Goal: Check status: Check status

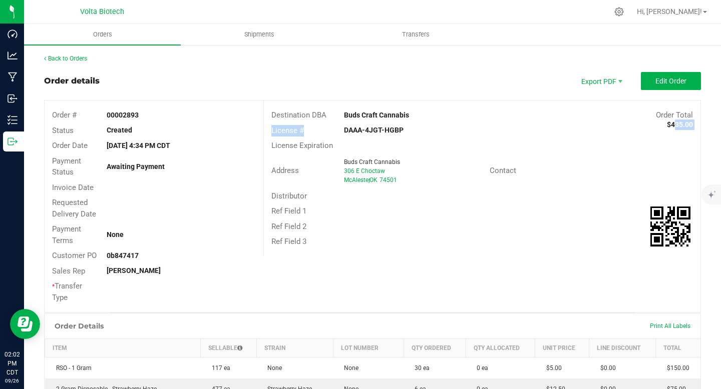
drag, startPoint x: 664, startPoint y: 124, endPoint x: 691, endPoint y: 125, distance: 27.5
click at [691, 125] on div "Destination DBA Buds Craft Cannabis Order Total $435.00 License # DAAA-4JGT-HGB…" at bounding box center [481, 179] width 437 height 156
copy div "435.00 License #"
click at [78, 58] on link "Back to Orders" at bounding box center [65, 58] width 43 height 7
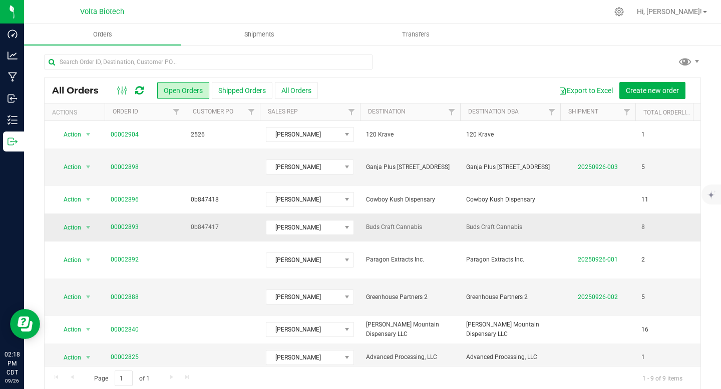
scroll to position [2, 0]
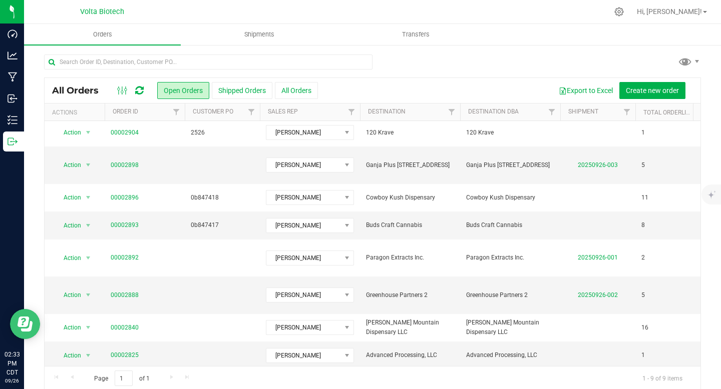
click at [28, 319] on icon "Open Resource Center" at bounding box center [24, 322] width 12 height 11
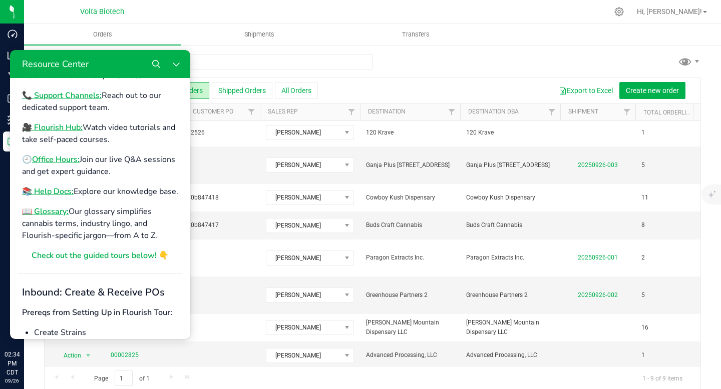
scroll to position [0, 0]
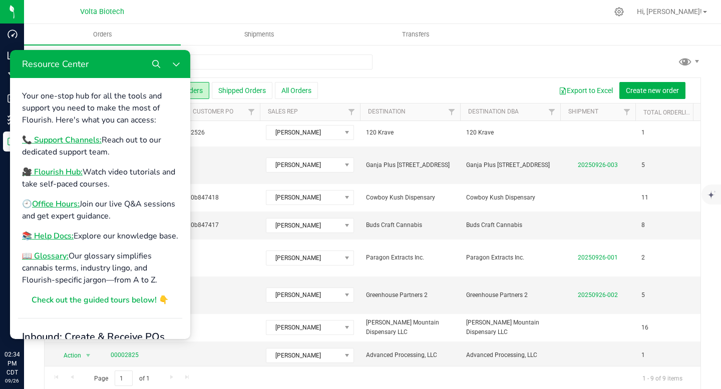
click at [483, 18] on div at bounding box center [393, 12] width 428 height 20
click at [264, 62] on input "text" at bounding box center [208, 62] width 328 height 15
click at [496, 61] on div at bounding box center [372, 66] width 657 height 23
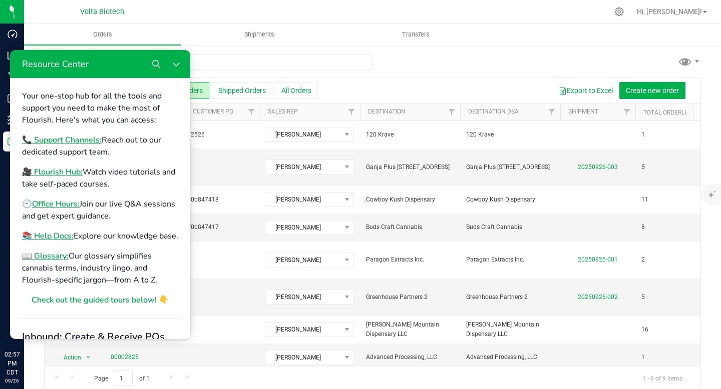
click at [182, 9] on div at bounding box center [393, 12] width 428 height 20
click at [176, 63] on icon "Close Resource Center" at bounding box center [176, 64] width 8 height 8
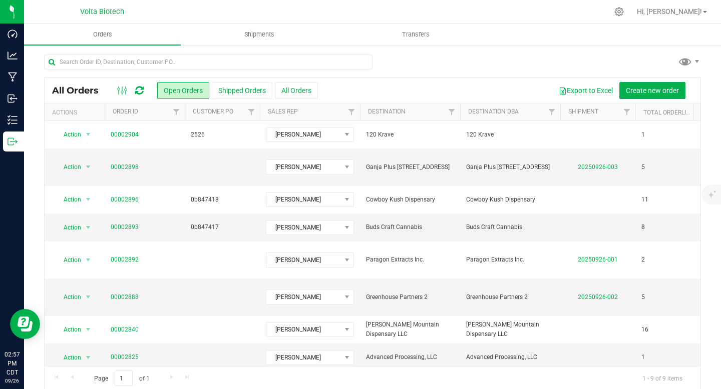
click at [136, 86] on icon at bounding box center [139, 91] width 9 height 10
click at [282, 89] on button "All Orders" at bounding box center [296, 90] width 43 height 17
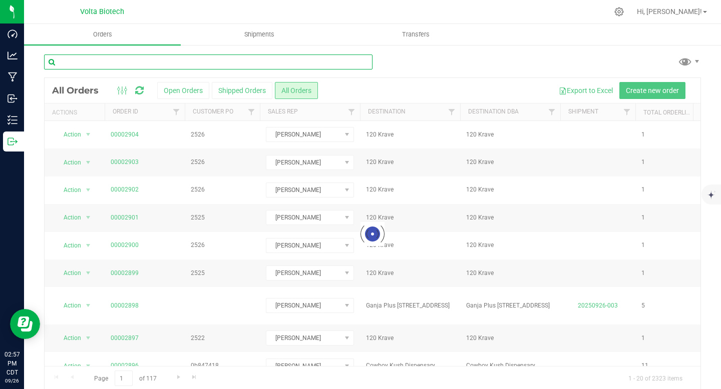
click at [109, 62] on input "text" at bounding box center [208, 62] width 328 height 15
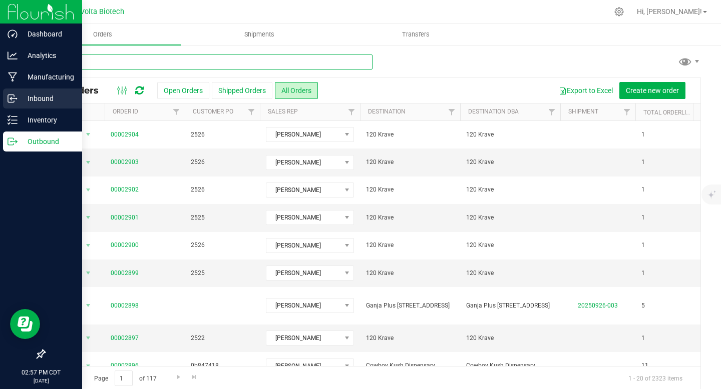
type input "dime"
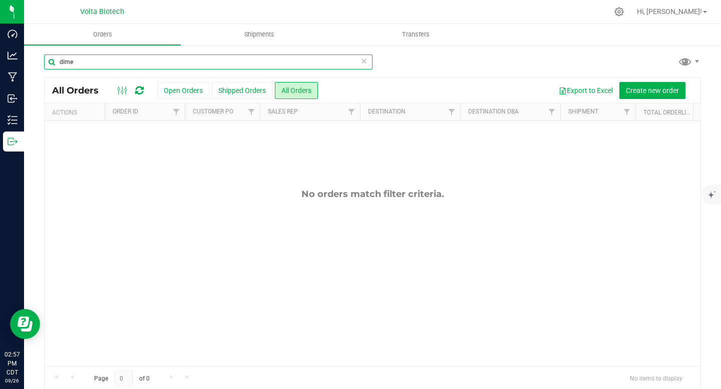
click at [85, 61] on input "dime" at bounding box center [208, 62] width 328 height 15
click at [58, 62] on input "dime" at bounding box center [208, 62] width 328 height 15
click at [299, 64] on input "dime" at bounding box center [208, 62] width 328 height 15
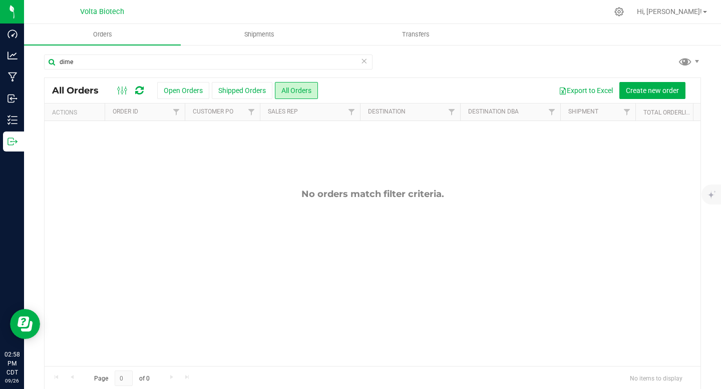
click at [360, 65] on icon at bounding box center [363, 61] width 7 height 12
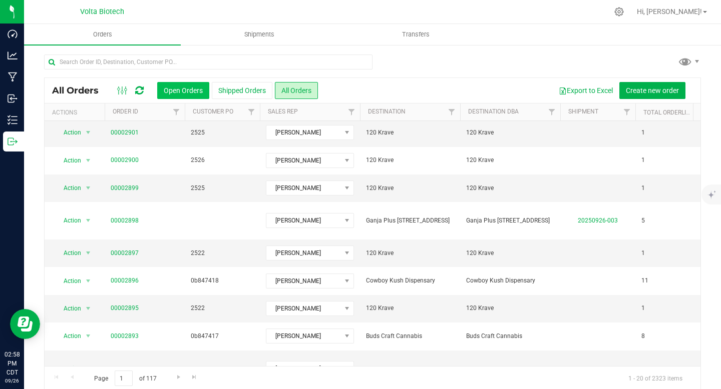
click at [190, 88] on button "Open Orders" at bounding box center [183, 90] width 52 height 17
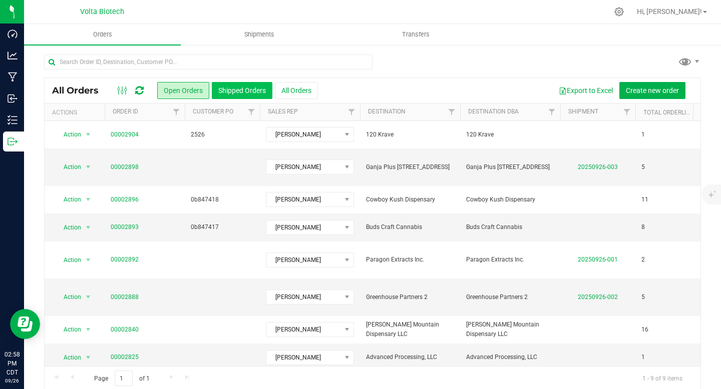
click at [234, 92] on button "Shipped Orders" at bounding box center [242, 90] width 61 height 17
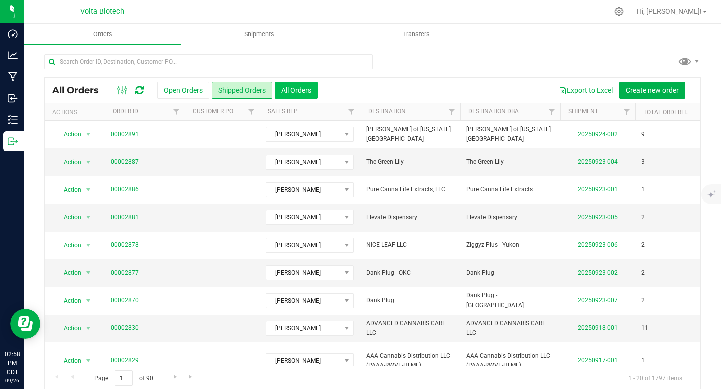
click at [281, 87] on button "All Orders" at bounding box center [296, 90] width 43 height 17
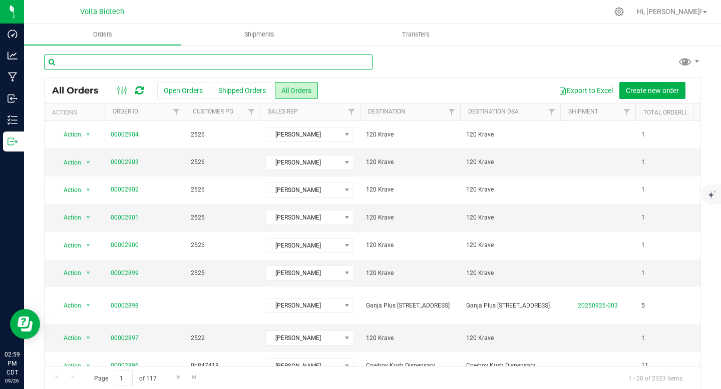
click at [116, 61] on input "text" at bounding box center [208, 62] width 328 height 15
type input "Dime"
